Goal: Task Accomplishment & Management: Use online tool/utility

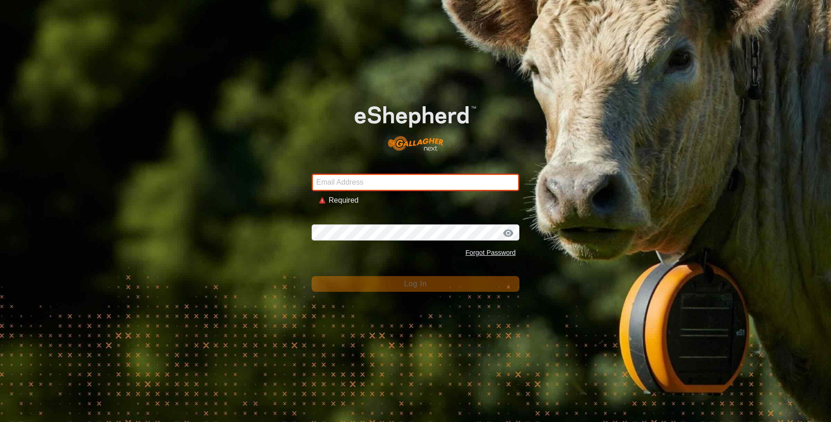
type input "[EMAIL_ADDRESS][DOMAIN_NAME]"
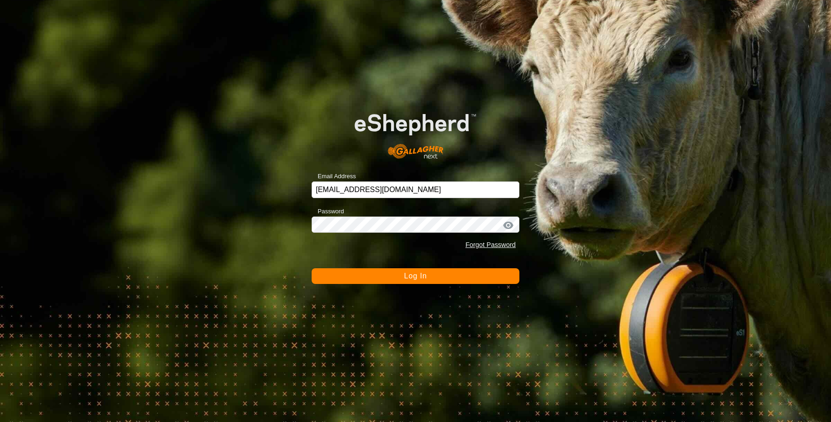
click at [413, 272] on span "Log In" at bounding box center [415, 276] width 23 height 8
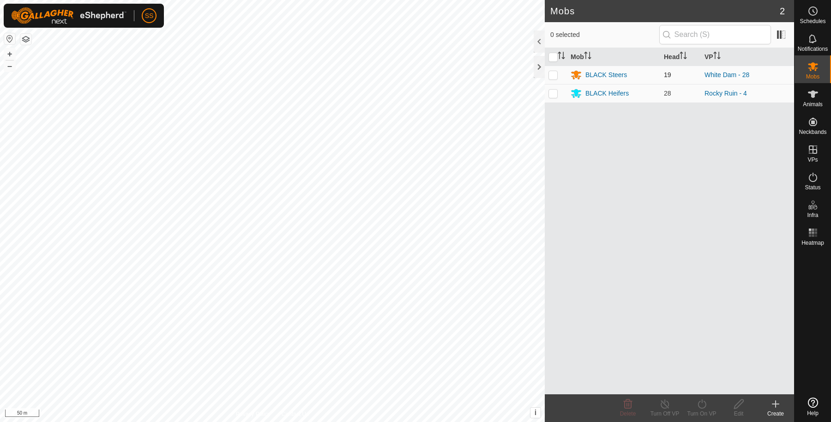
click at [554, 73] on p-checkbox at bounding box center [552, 74] width 9 height 7
checkbox input "true"
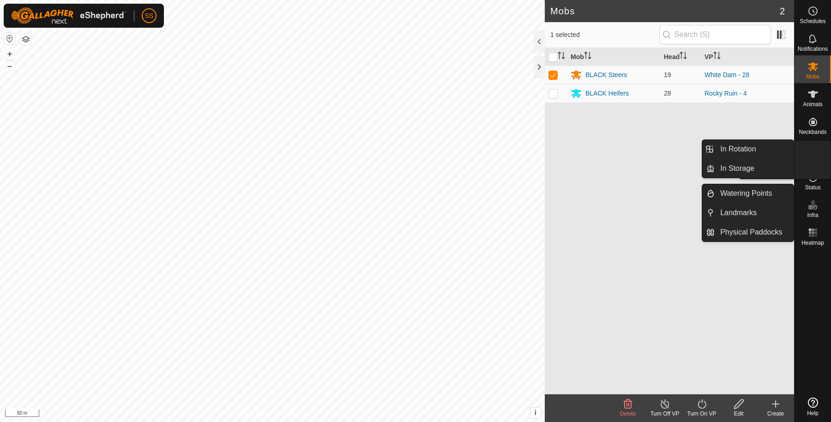
drag, startPoint x: 816, startPoint y: 162, endPoint x: 815, endPoint y: 148, distance: 13.4
click at [815, 148] on icon at bounding box center [812, 149] width 11 height 11
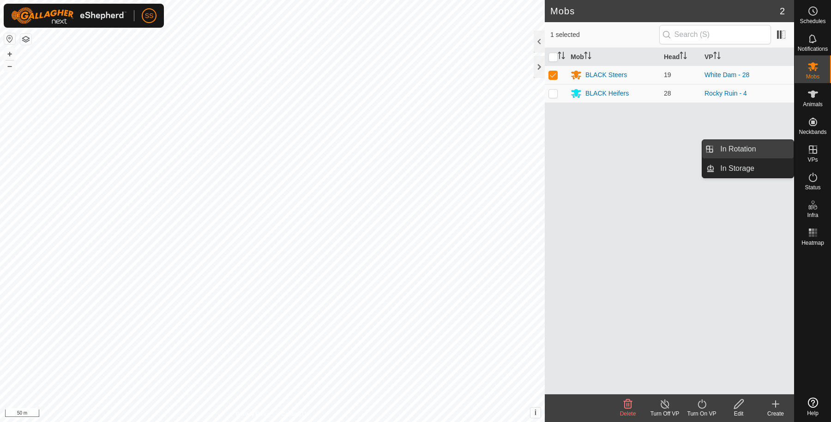
click at [750, 145] on link "In Rotation" at bounding box center [753, 149] width 79 height 18
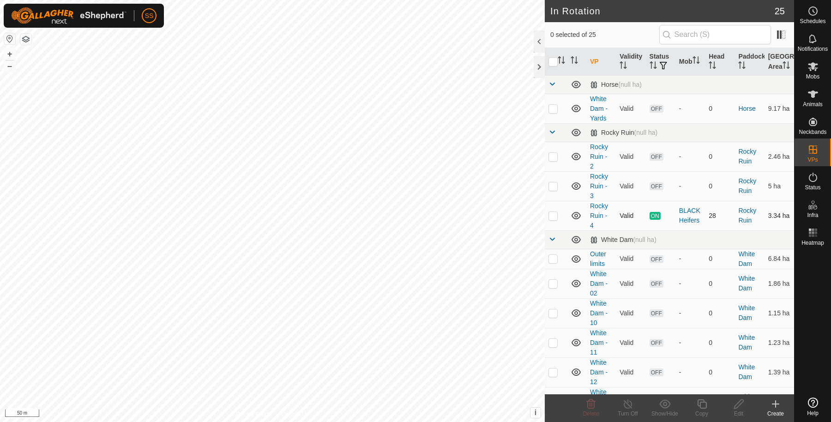
click at [556, 219] on p-checkbox at bounding box center [552, 215] width 9 height 7
checkbox input "true"
click at [696, 401] on icon at bounding box center [702, 403] width 12 height 11
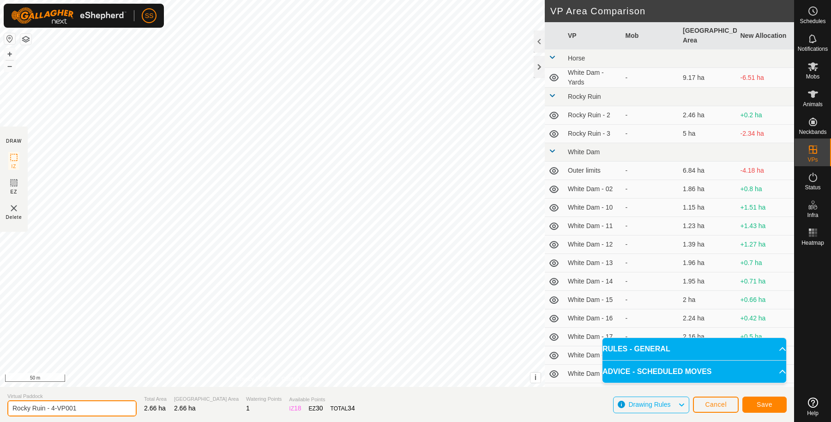
click at [84, 413] on input "Rocky Ruin - 4-VP001" at bounding box center [71, 408] width 129 height 16
type input "Rocky Ruin - 5"
click at [751, 408] on button "Save" at bounding box center [764, 404] width 44 height 16
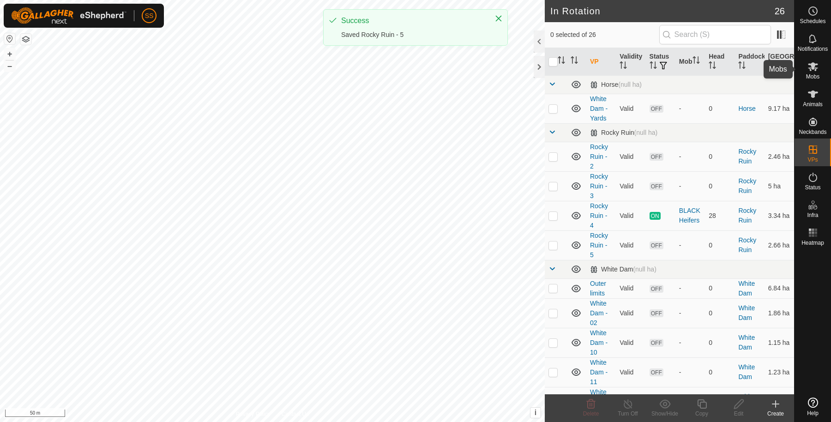
drag, startPoint x: 823, startPoint y: 66, endPoint x: 815, endPoint y: 67, distance: 7.9
click at [823, 66] on div "Mobs" at bounding box center [812, 69] width 36 height 28
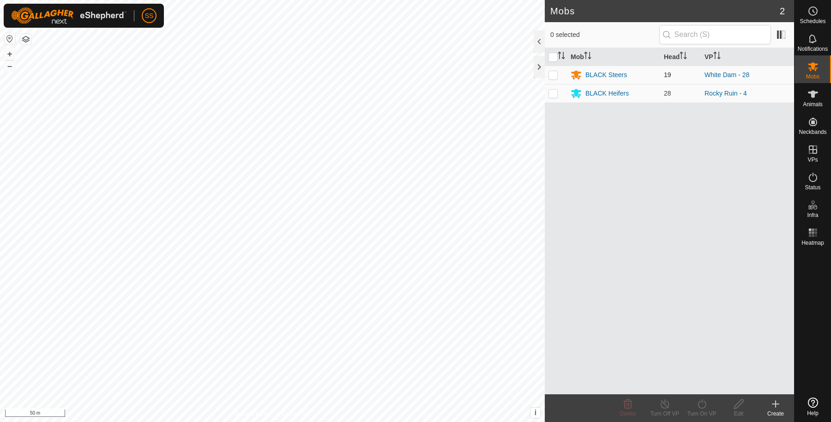
click at [554, 75] on p-checkbox at bounding box center [552, 74] width 9 height 7
click at [706, 409] on div "Turn On VP" at bounding box center [701, 413] width 37 height 8
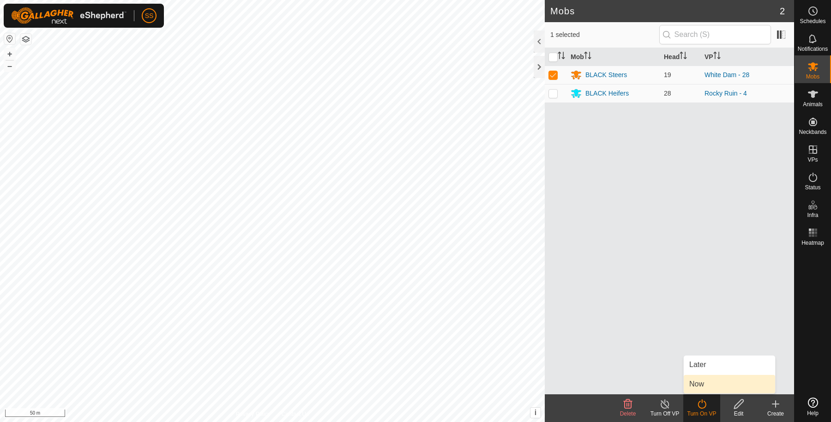
click at [704, 383] on link "Now" at bounding box center [728, 384] width 91 height 18
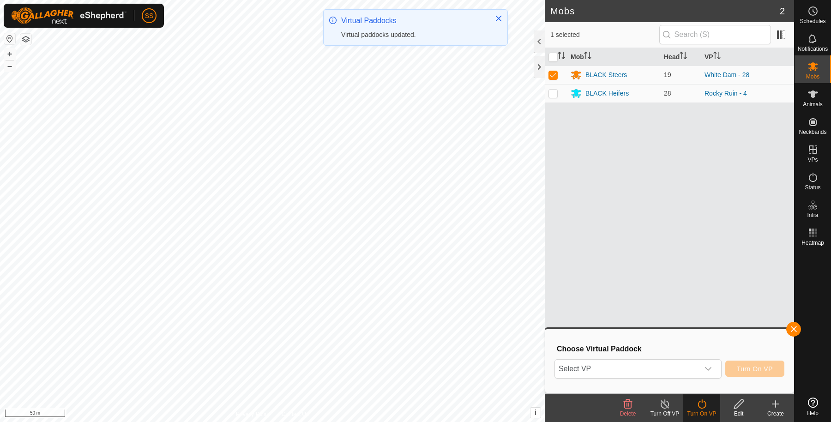
click at [553, 70] on td at bounding box center [555, 75] width 22 height 18
checkbox input "false"
click at [552, 96] on td at bounding box center [555, 93] width 22 height 18
checkbox input "true"
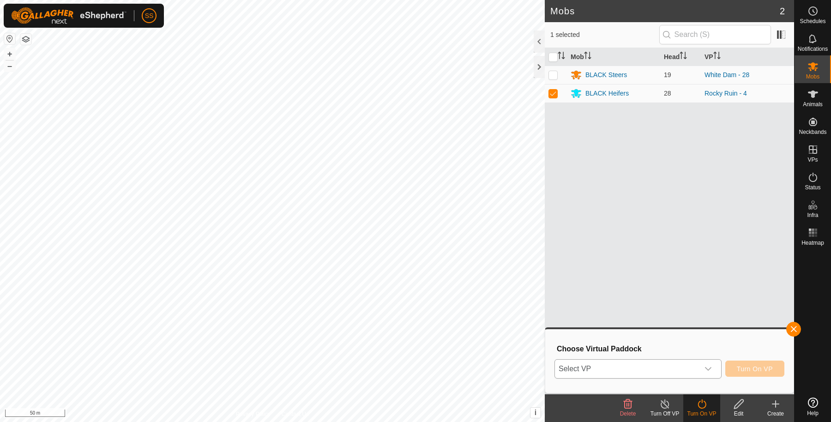
click at [705, 365] on icon "dropdown trigger" at bounding box center [707, 368] width 7 height 7
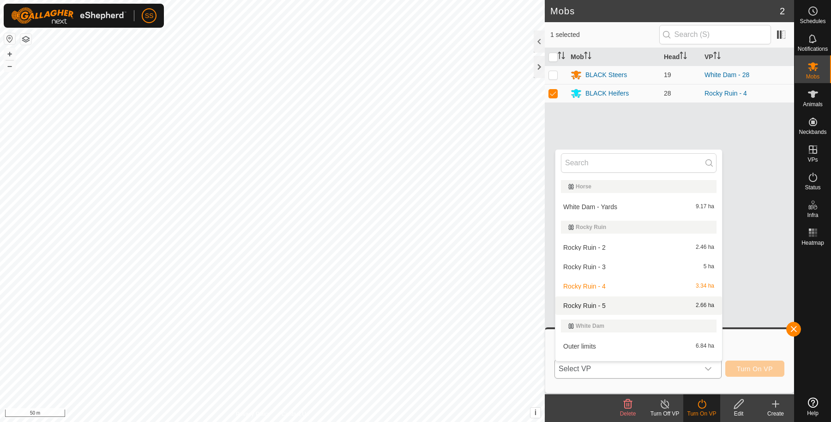
click at [614, 302] on li "Rocky Ruin - 5 2.66 ha" at bounding box center [638, 305] width 167 height 18
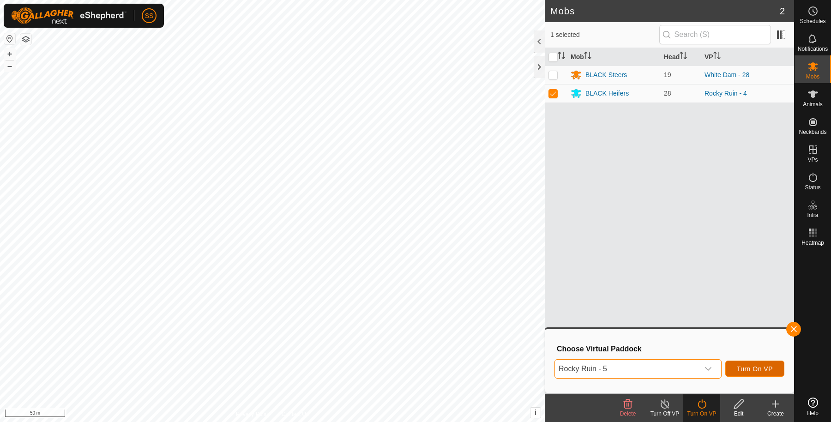
click at [740, 366] on span "Turn On VP" at bounding box center [754, 368] width 36 height 7
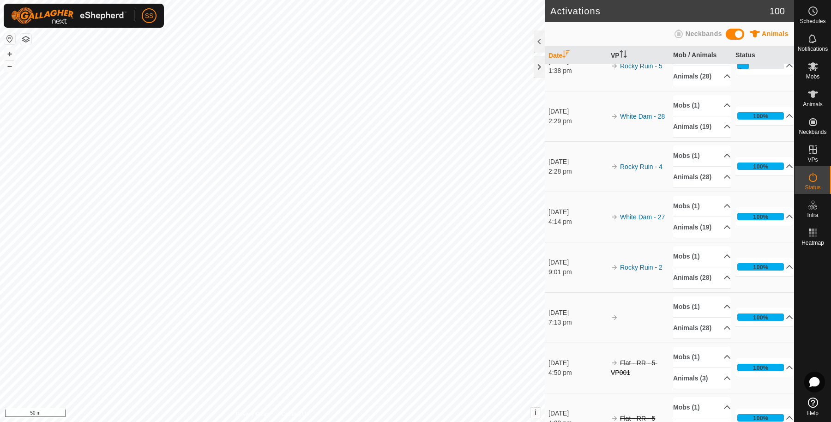
scroll to position [24, 0]
